Goal: Information Seeking & Learning: Understand process/instructions

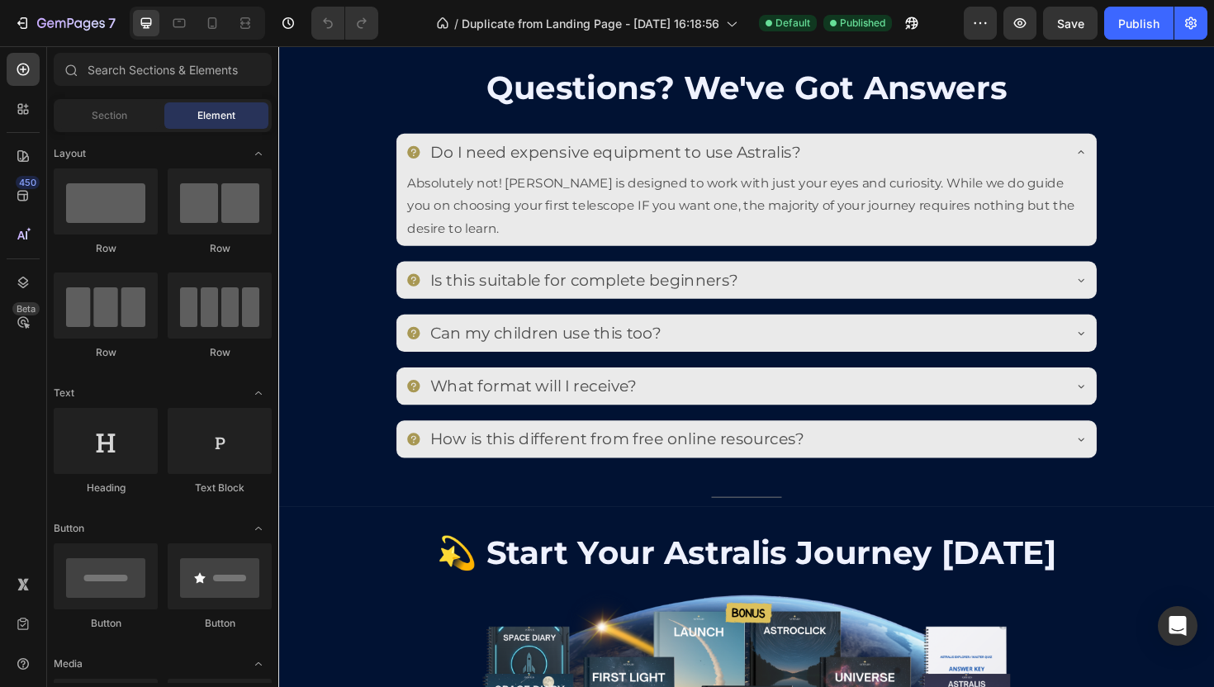
scroll to position [4790, 0]
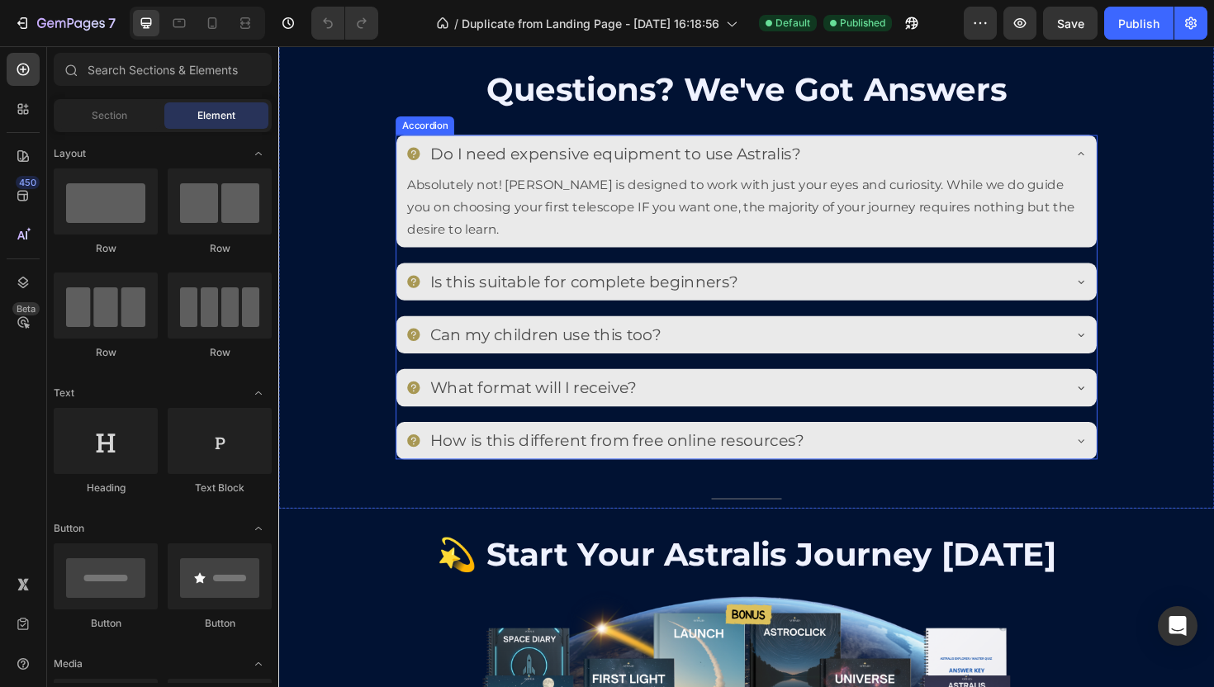
click at [645, 472] on p "How is this different from free online resources?" at bounding box center [636, 463] width 396 height 21
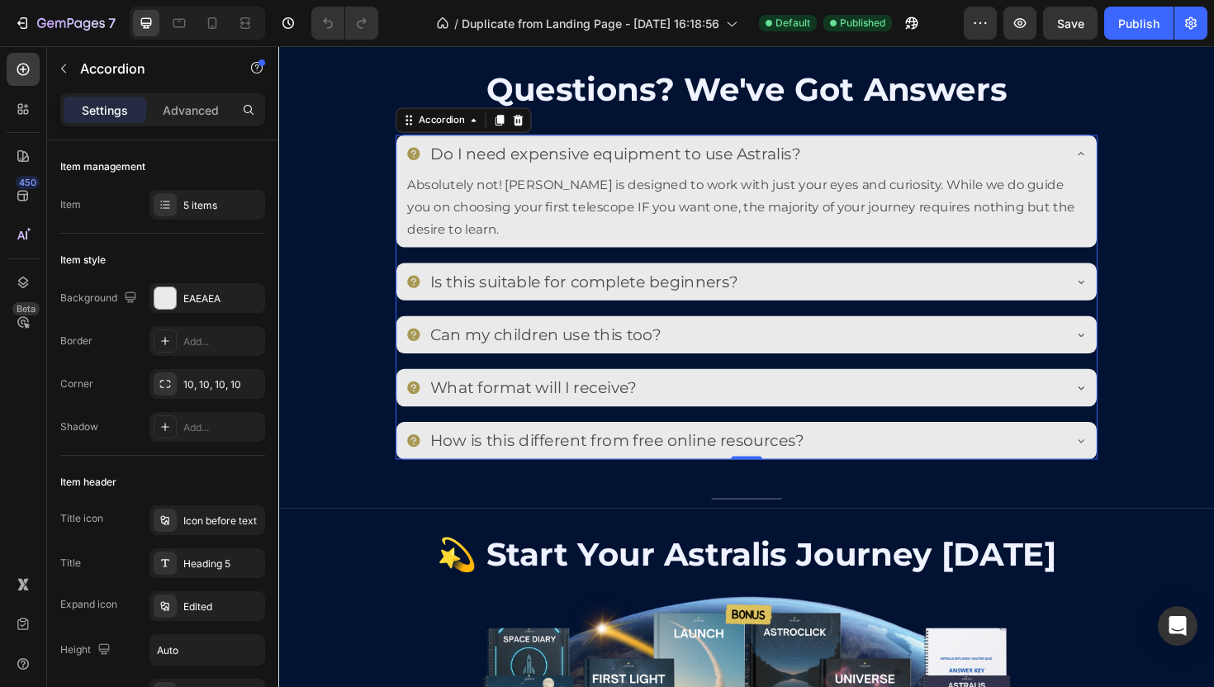
click at [497, 270] on div "Do I need expensive equipment to use Astralis? Absolutely not! [PERSON_NAME] is…" at bounding box center [773, 311] width 743 height 343
click at [460, 126] on div "Accordion" at bounding box center [450, 124] width 55 height 15
click at [189, 202] on div "5 items" at bounding box center [222, 205] width 78 height 15
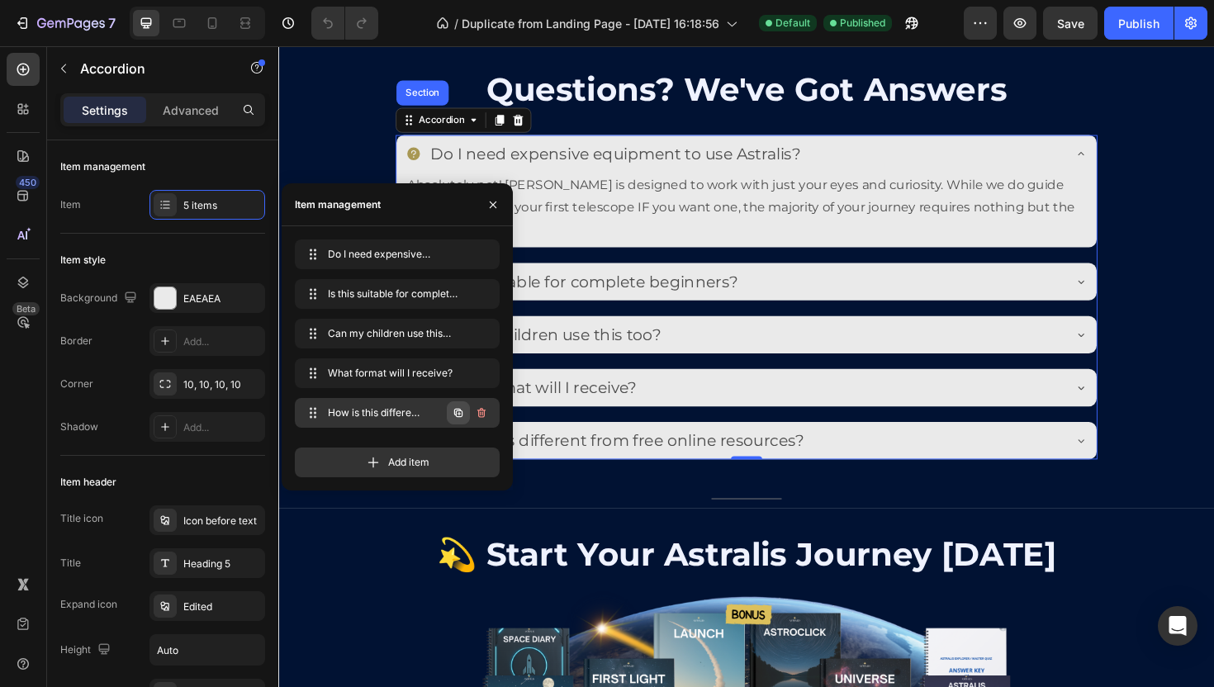
click at [457, 409] on icon "button" at bounding box center [458, 413] width 8 height 8
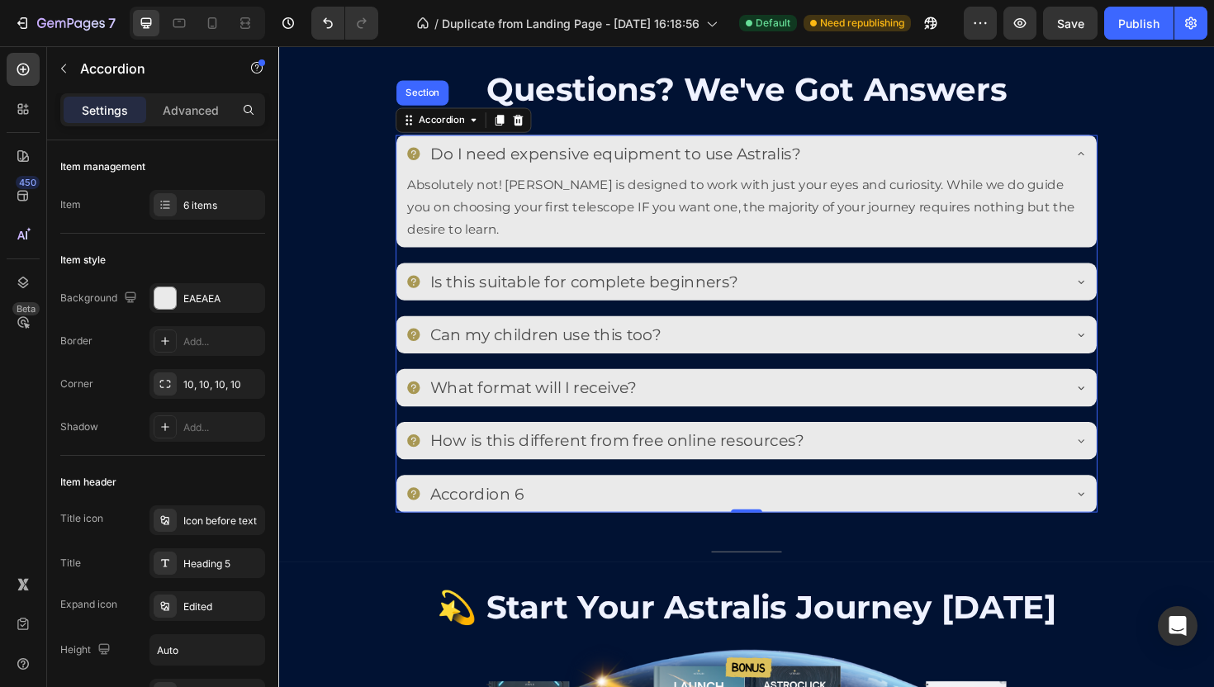
click at [623, 507] on div "Accordion 6" at bounding box center [760, 520] width 695 height 26
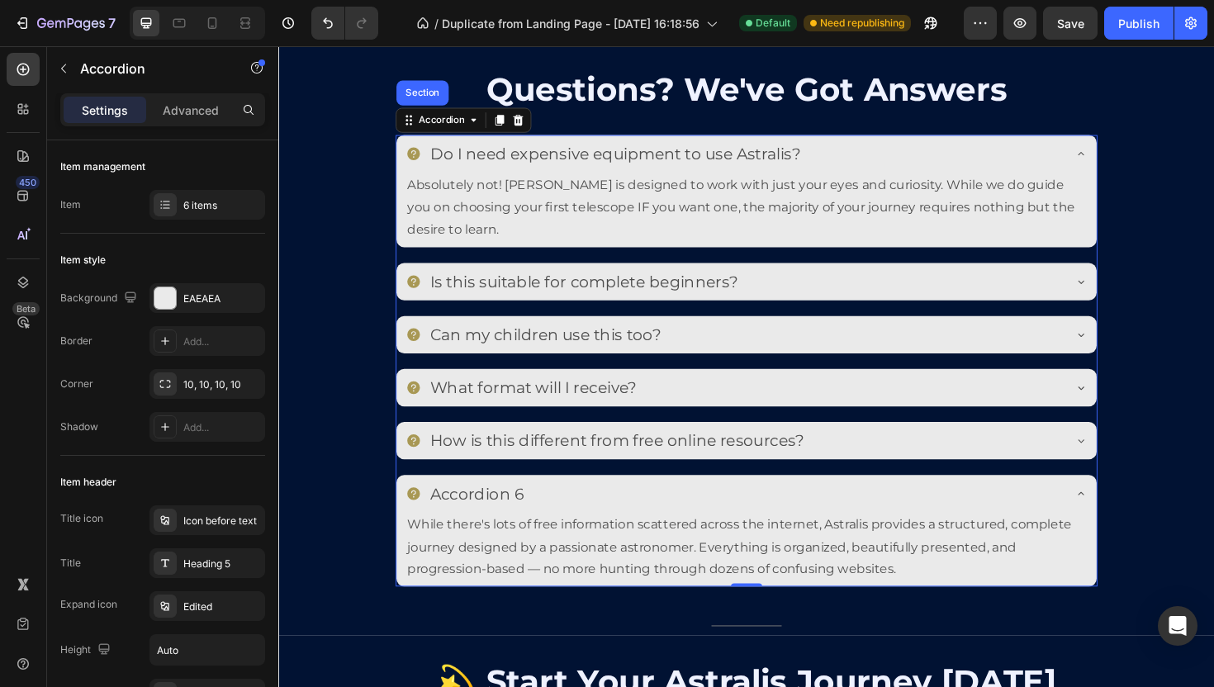
click at [530, 522] on div "Accordion 6" at bounding box center [488, 520] width 104 height 26
click at [530, 522] on p "Accordion 6" at bounding box center [487, 519] width 99 height 21
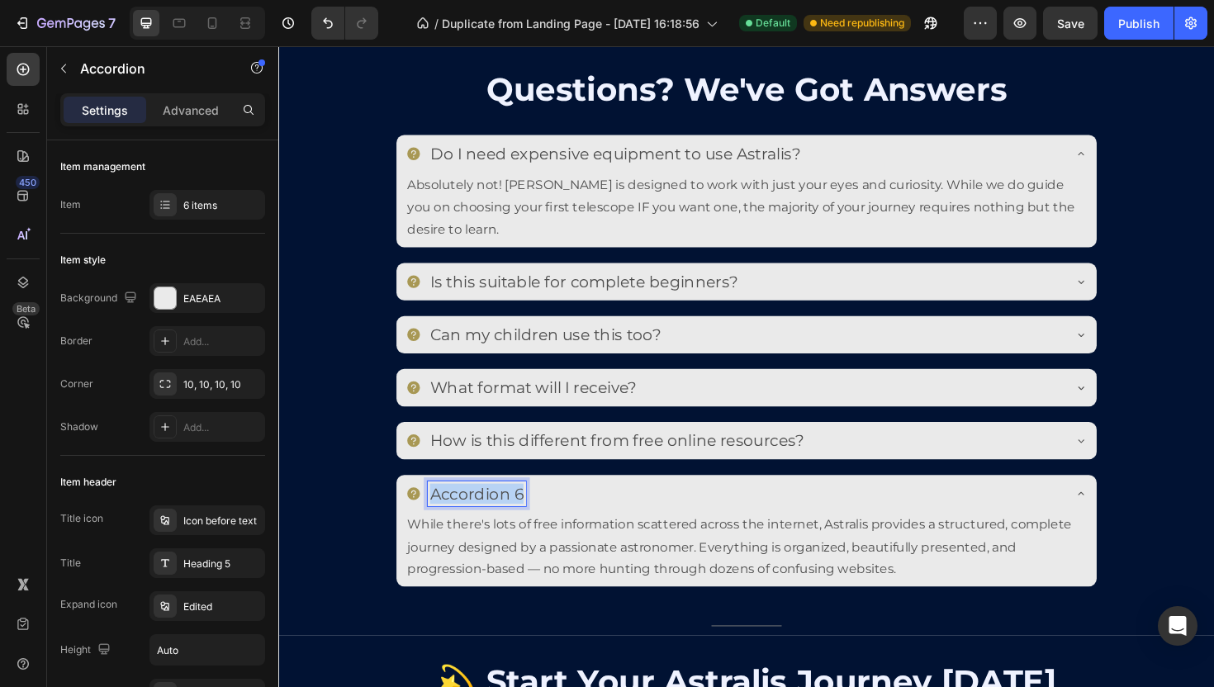
click at [530, 522] on p "Accordion 6" at bounding box center [487, 519] width 99 height 21
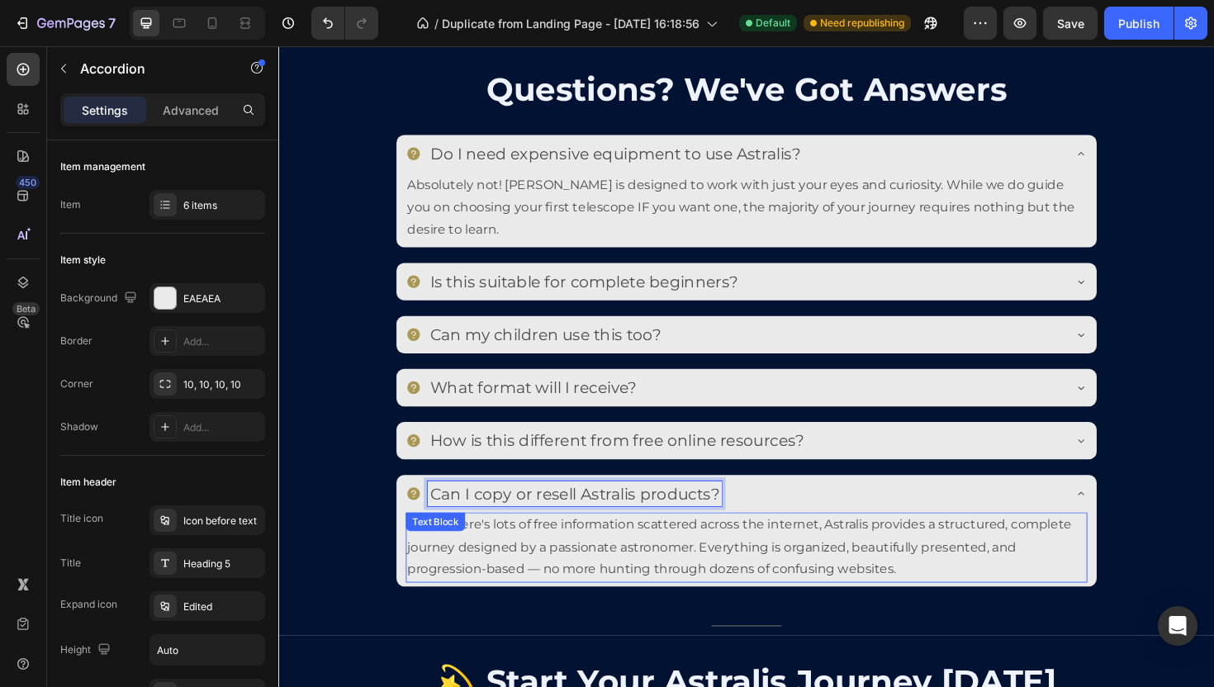
click at [542, 569] on p "While there's lots of free information scattered across the internet, Astralis …" at bounding box center [773, 577] width 718 height 71
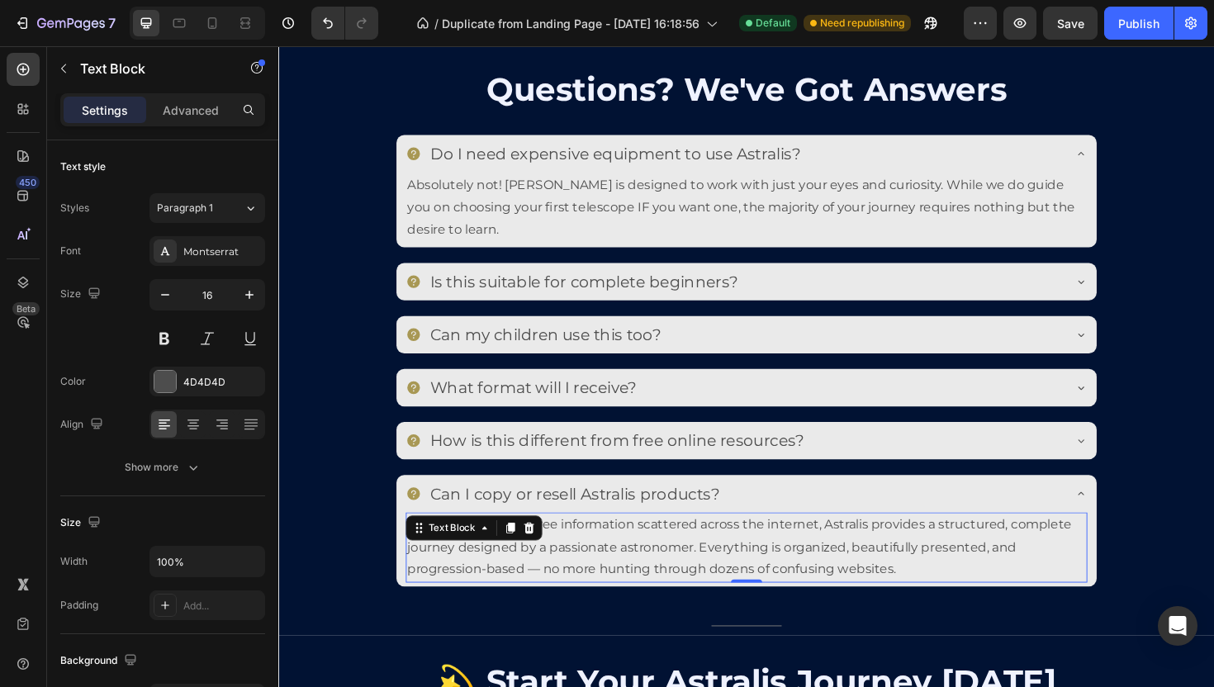
click at [542, 569] on div "Text Block" at bounding box center [485, 556] width 144 height 26
click at [539, 591] on p "While there's lots of free information scattered across the internet, Astralis …" at bounding box center [773, 577] width 718 height 71
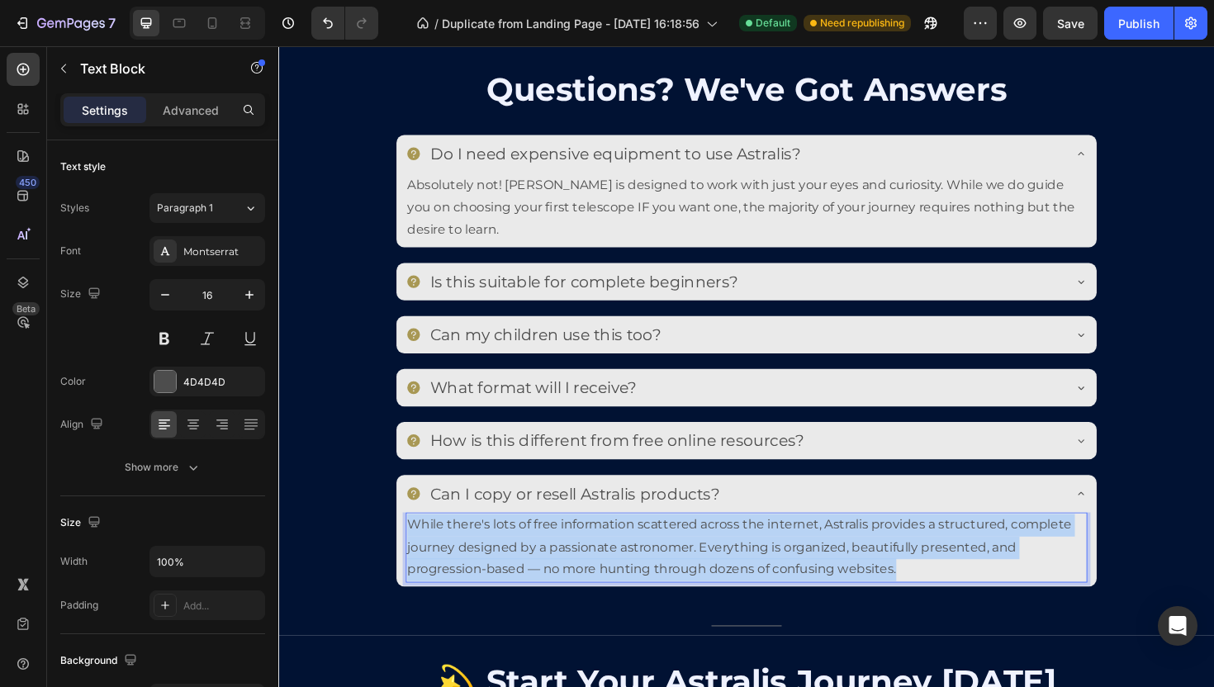
click at [539, 591] on p "While there's lots of free information scattered across the internet, Astralis …" at bounding box center [773, 577] width 718 height 71
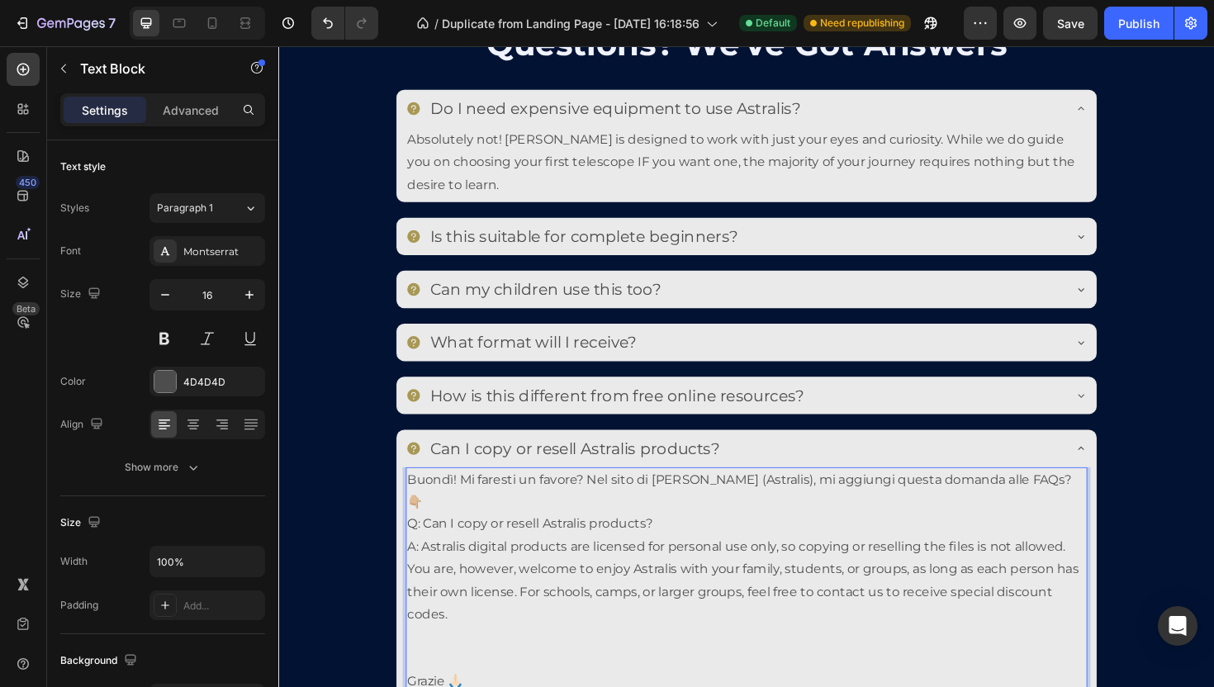
scroll to position [4857, 0]
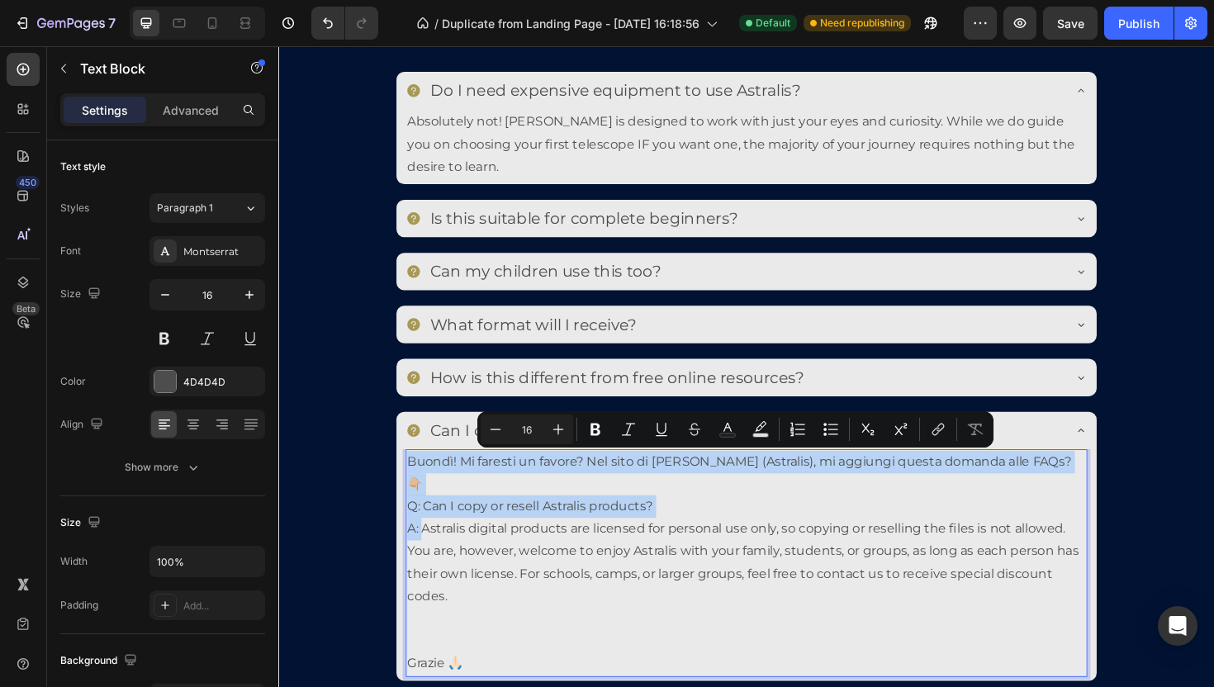
drag, startPoint x: 432, startPoint y: 561, endPoint x: 413, endPoint y: 490, distance: 73.5
click at [413, 490] on div "Buondì! Mi faresti un favore? Nel sito di [PERSON_NAME] (Astralis), mi aggiungi…" at bounding box center [773, 593] width 721 height 241
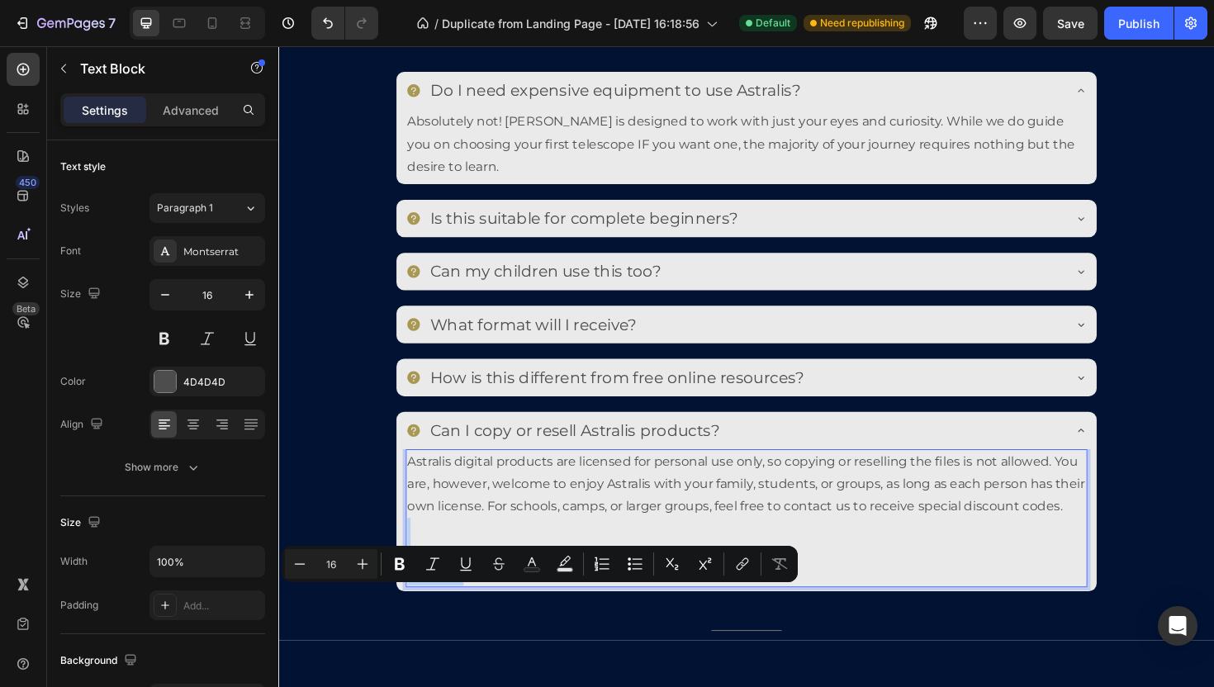
drag, startPoint x: 475, startPoint y: 638, endPoint x: 414, endPoint y: 570, distance: 91.7
click at [414, 570] on div "Astralis digital products are licensed for personal use only, so copying or res…" at bounding box center [773, 546] width 721 height 146
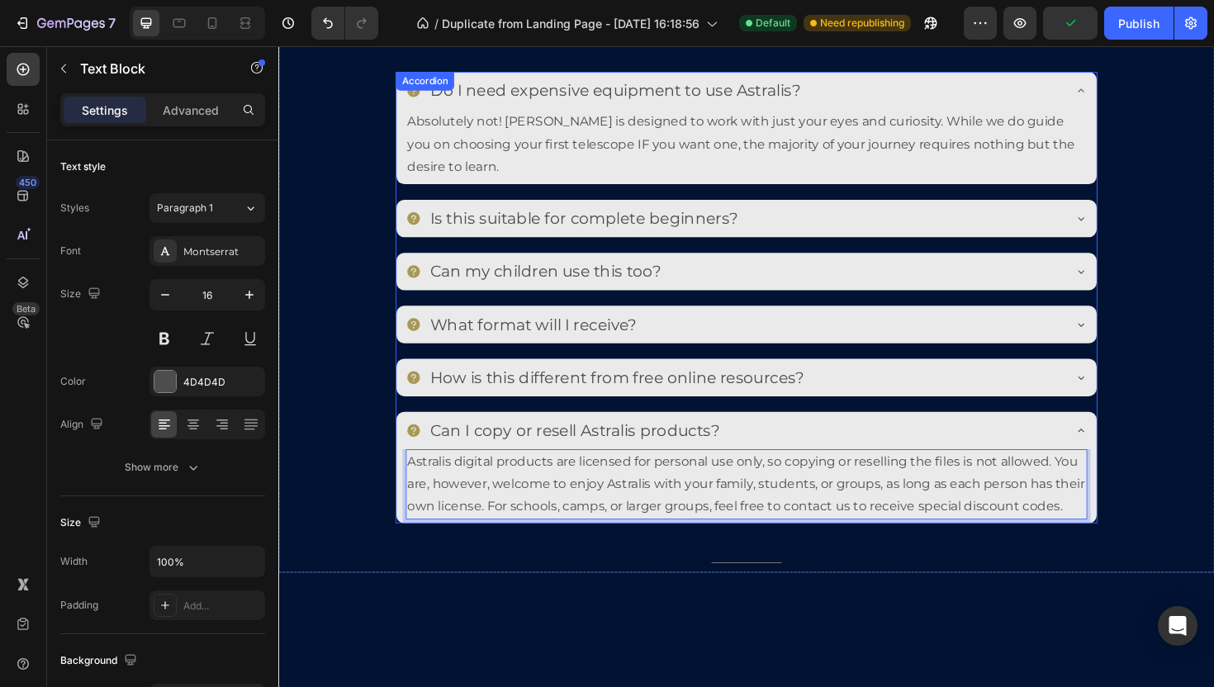
click at [769, 442] on div "Can I copy or resell Astralis products?" at bounding box center [760, 453] width 695 height 26
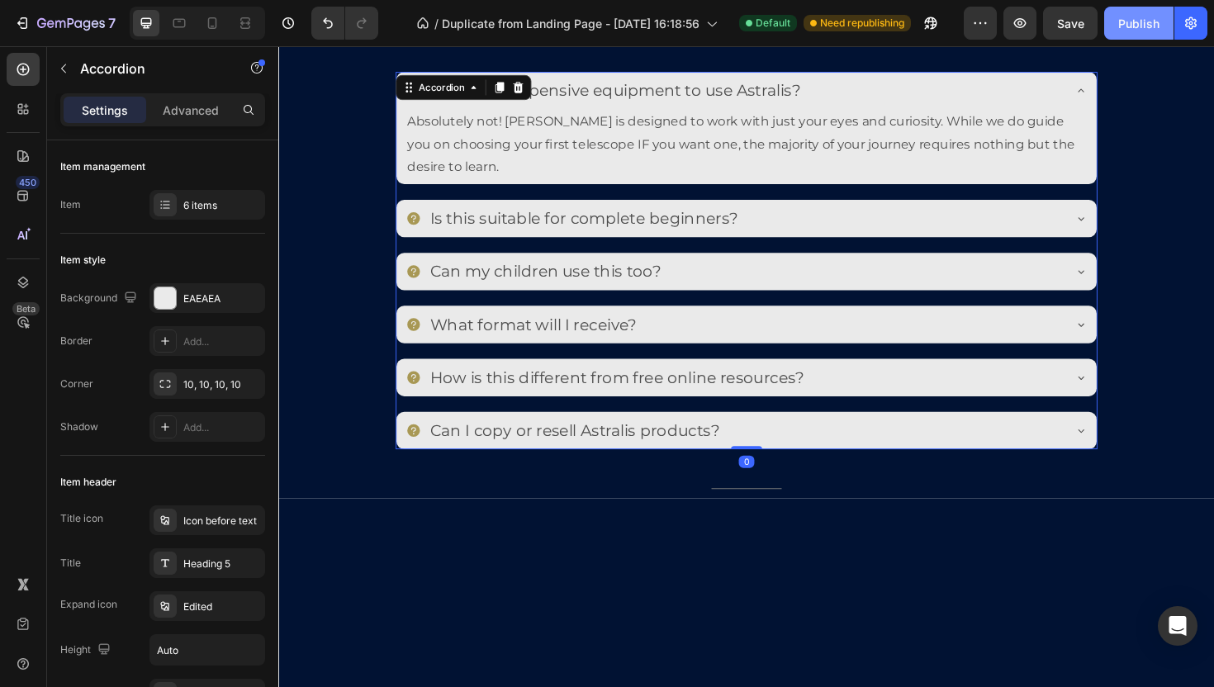
click at [1152, 30] on div "Publish" at bounding box center [1138, 23] width 41 height 17
